Goal: Information Seeking & Learning: Learn about a topic

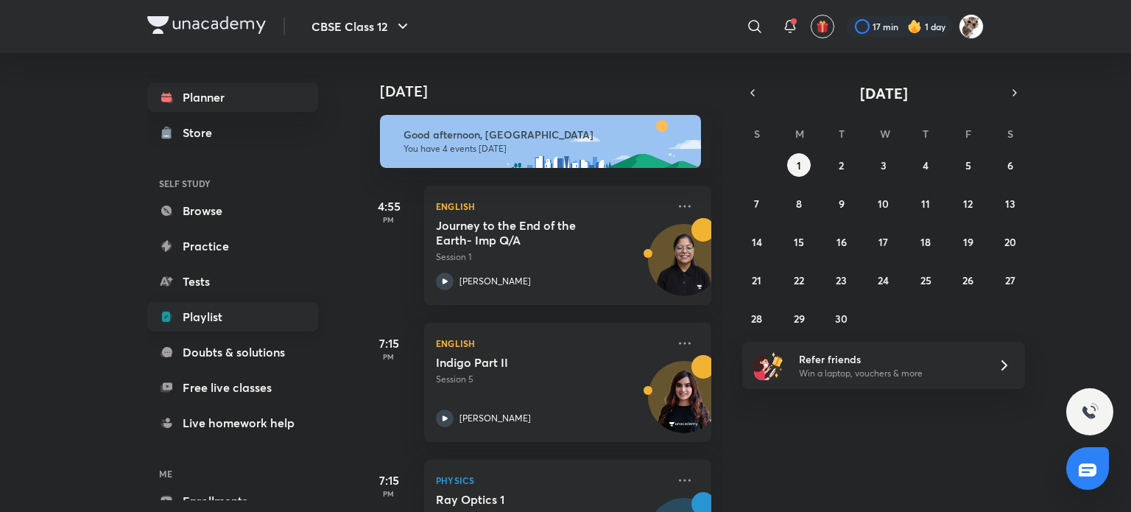
click at [235, 308] on link "Playlist" at bounding box center [232, 316] width 171 height 29
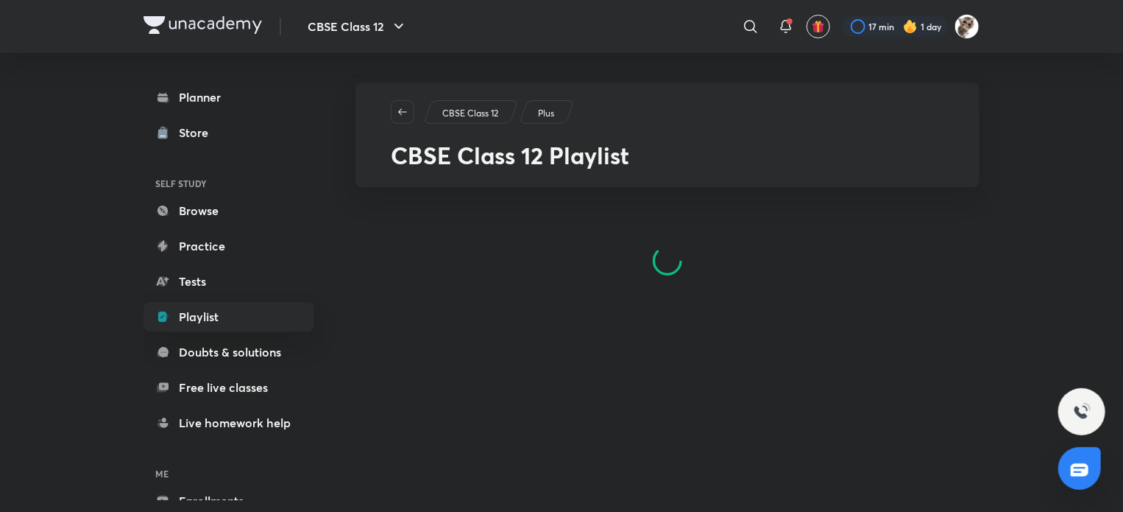
click at [915, 27] on img at bounding box center [910, 26] width 15 height 15
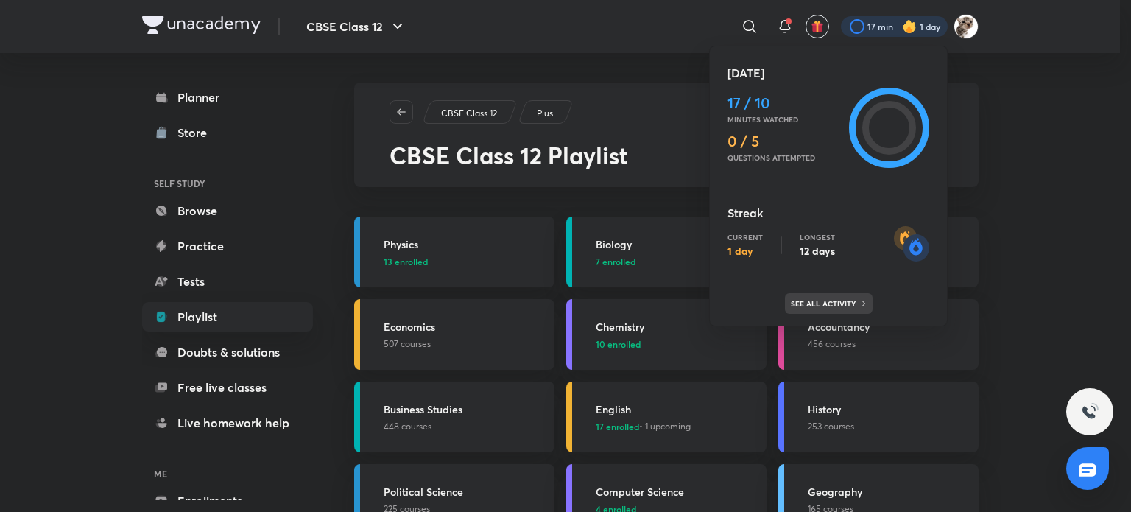
click at [848, 299] on p "See all activity" at bounding box center [825, 303] width 68 height 9
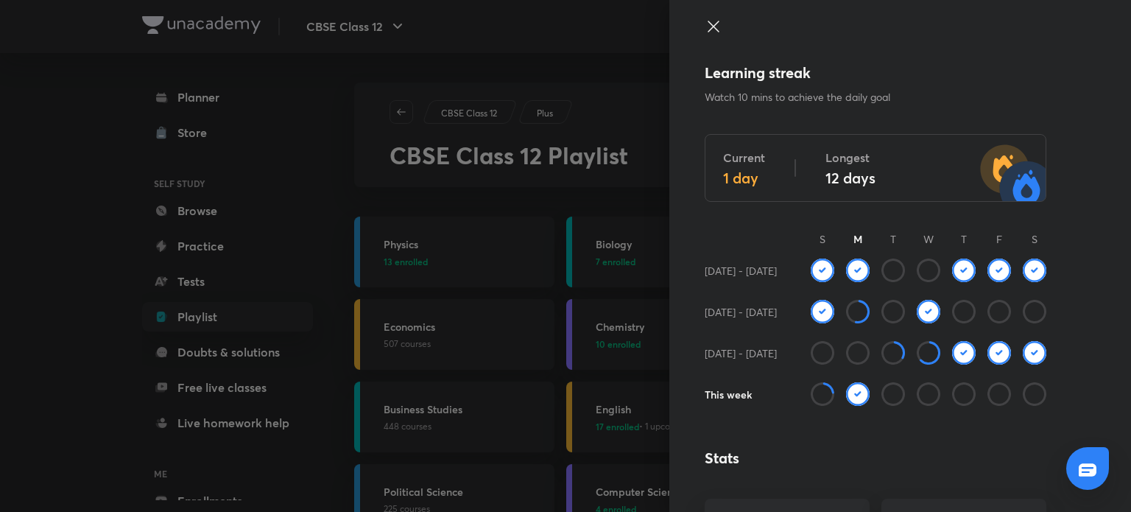
click at [554, 213] on div at bounding box center [565, 256] width 1131 height 512
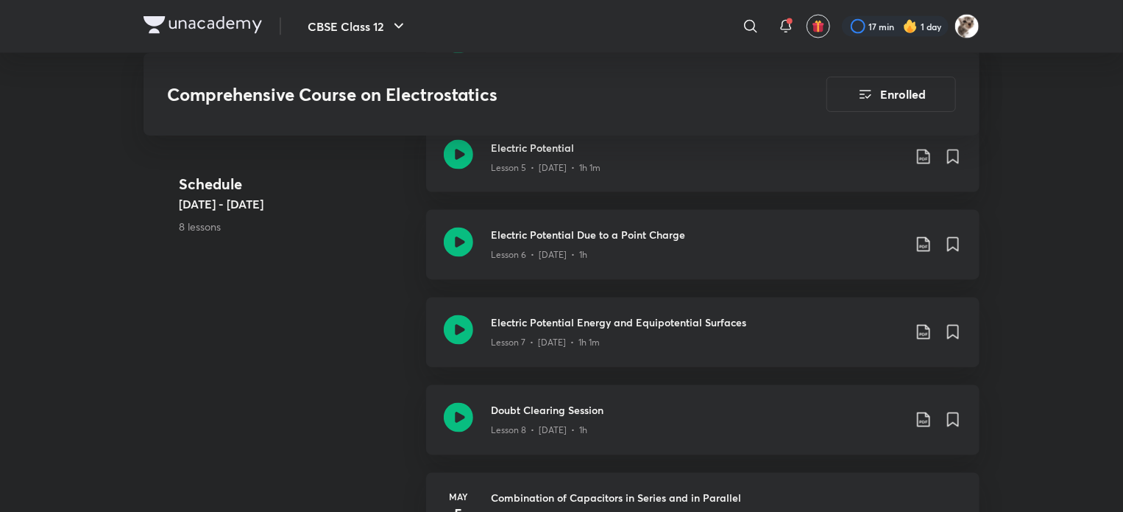
scroll to position [1226, 0]
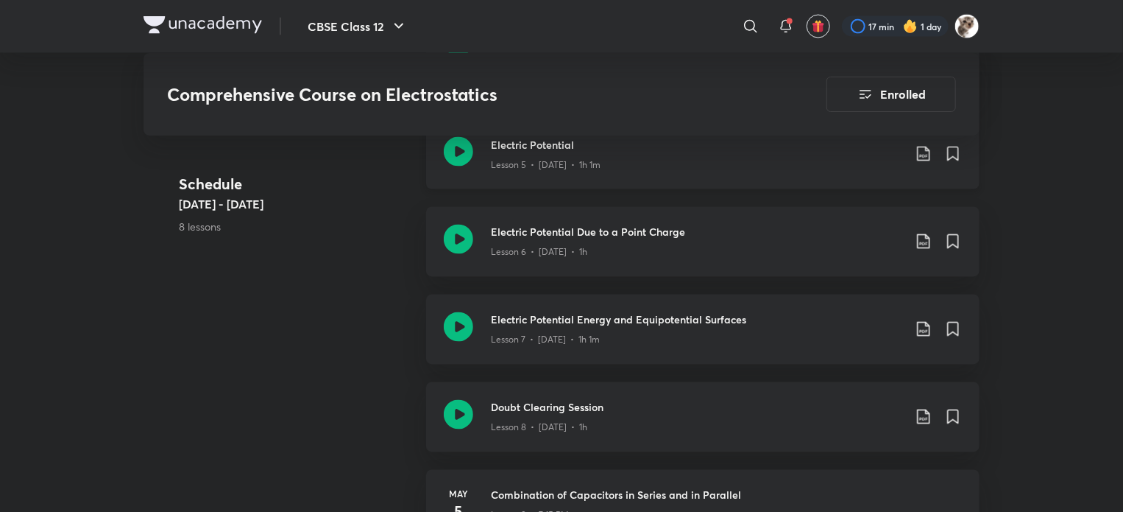
click at [456, 151] on icon at bounding box center [458, 151] width 29 height 29
